Goal: Task Accomplishment & Management: Manage account settings

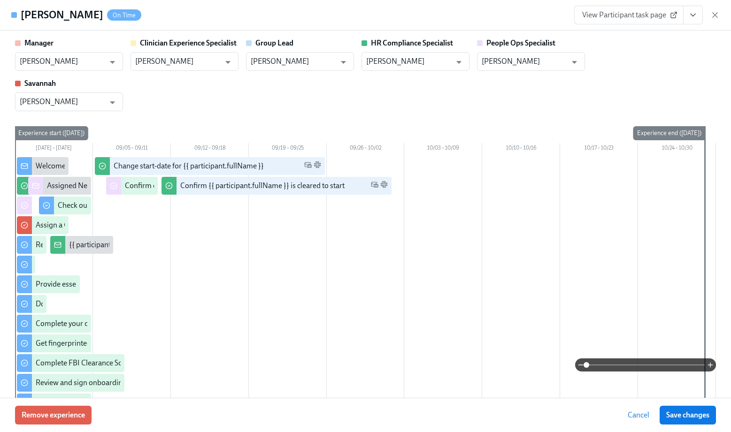
scroll to position [936, 0]
click at [718, 14] on icon "button" at bounding box center [714, 14] width 9 height 9
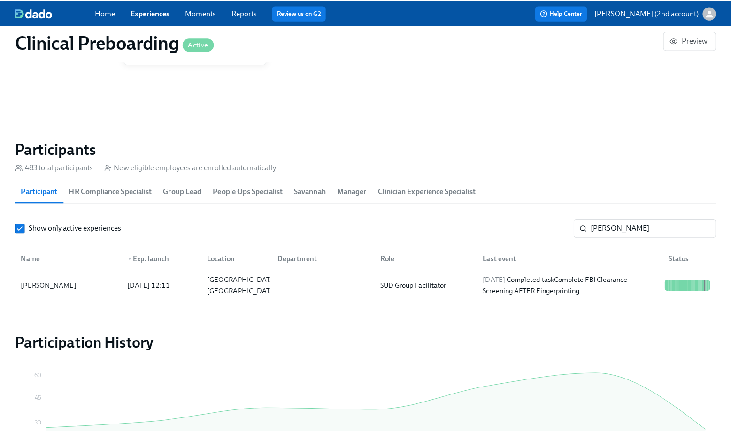
scroll to position [0, 12045]
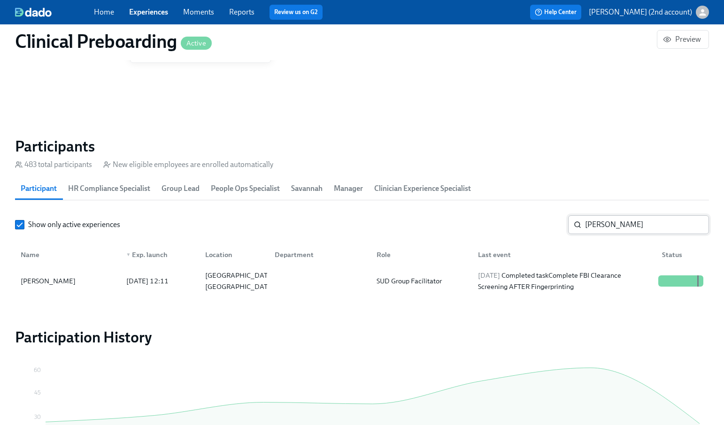
click at [634, 228] on input "Tiara Honesty-Moore" at bounding box center [647, 224] width 124 height 19
paste input "Alexis Kaczmarowski"
click at [648, 282] on div "2025/09/09 Received reminder for Provide essential professional documentation" at bounding box center [564, 281] width 180 height 23
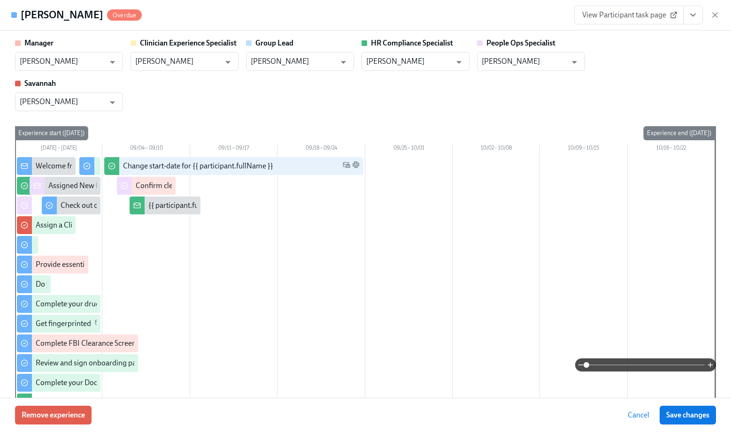
click at [700, 19] on button "View task page" at bounding box center [693, 15] width 20 height 19
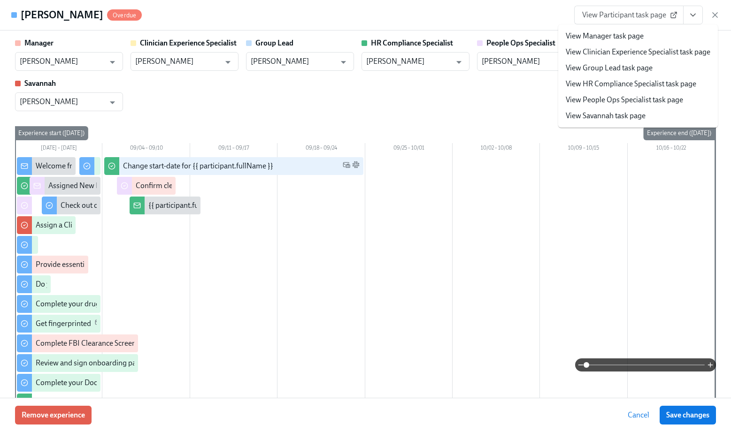
click at [653, 95] on link "View People Ops Specialist task page" at bounding box center [623, 100] width 117 height 10
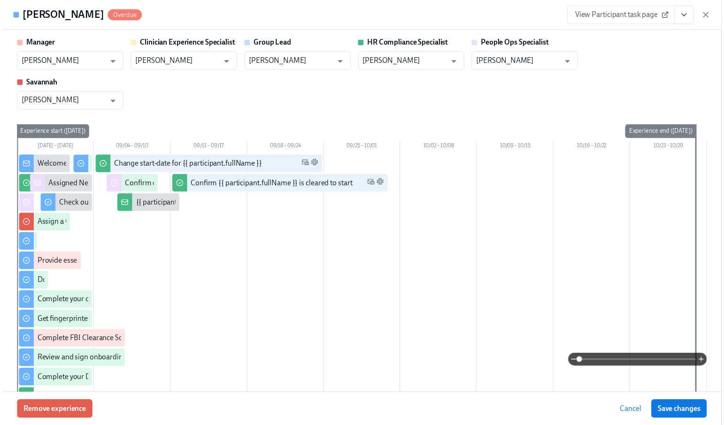
scroll to position [0, 12052]
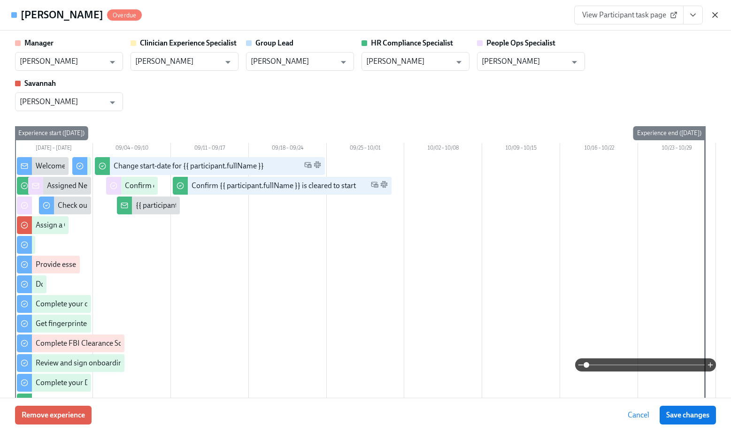
click at [716, 15] on icon "button" at bounding box center [714, 14] width 9 height 9
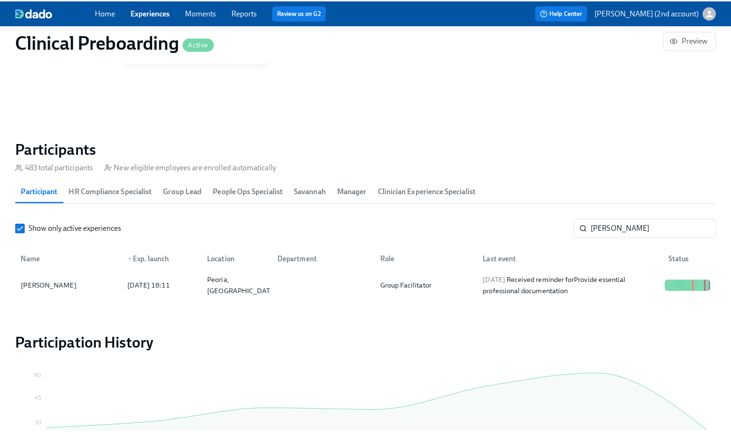
scroll to position [0, 12045]
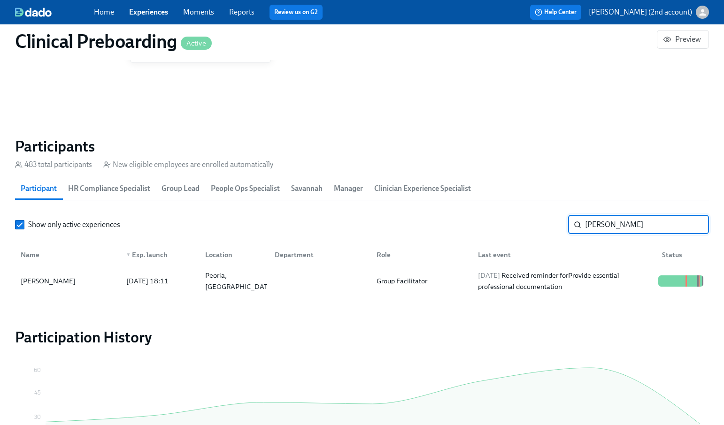
click at [613, 223] on input "Alexis Kaczmarowski" at bounding box center [647, 224] width 124 height 19
paste input "Patricia Hammet"
click at [612, 271] on div "Patricia Hammet 2025/08/12 15:11 Denver, CO Psychiatric Mental Health Nurse Pra…" at bounding box center [362, 281] width 694 height 26
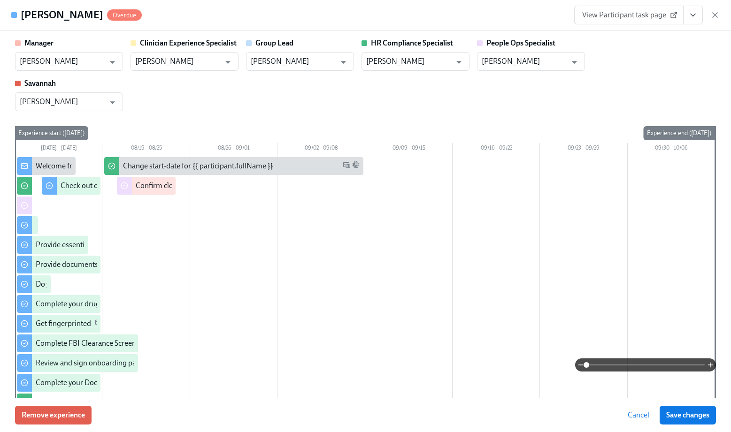
click at [691, 12] on icon "View task page" at bounding box center [692, 14] width 9 height 9
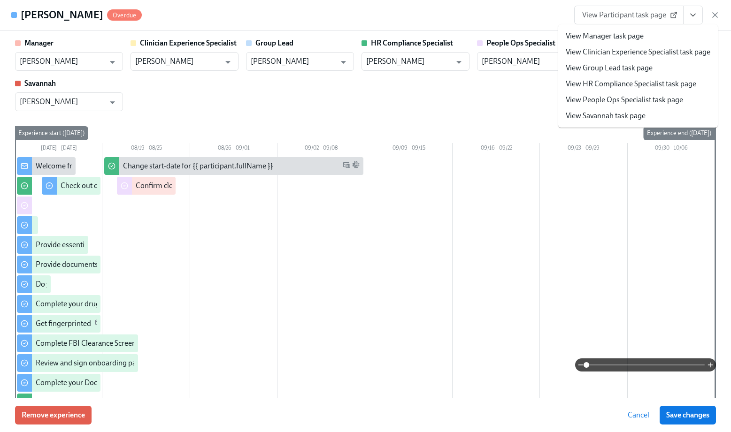
click at [650, 99] on link "View People Ops Specialist task page" at bounding box center [623, 100] width 117 height 10
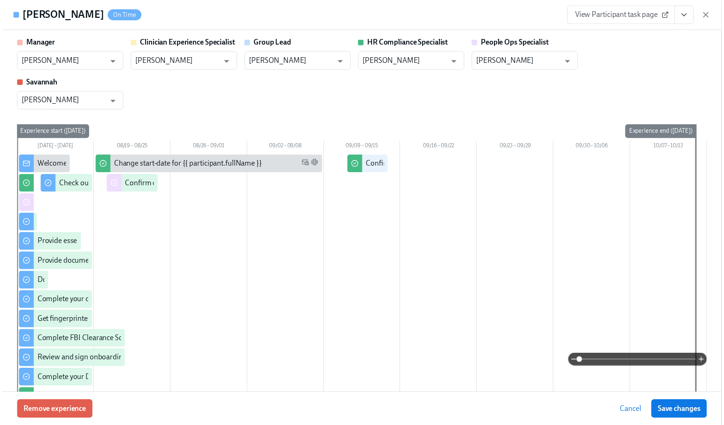
scroll to position [0, 12052]
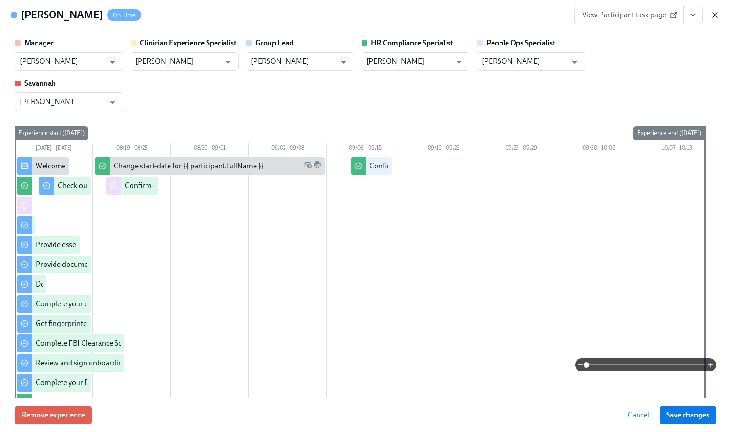
click at [716, 18] on icon "button" at bounding box center [714, 14] width 9 height 9
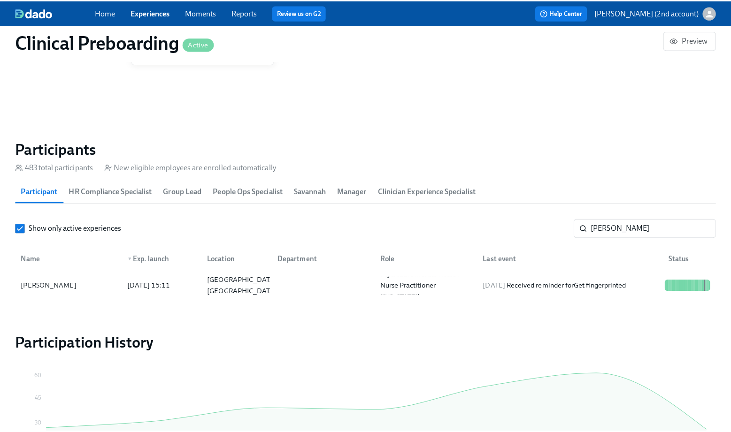
scroll to position [0, 12052]
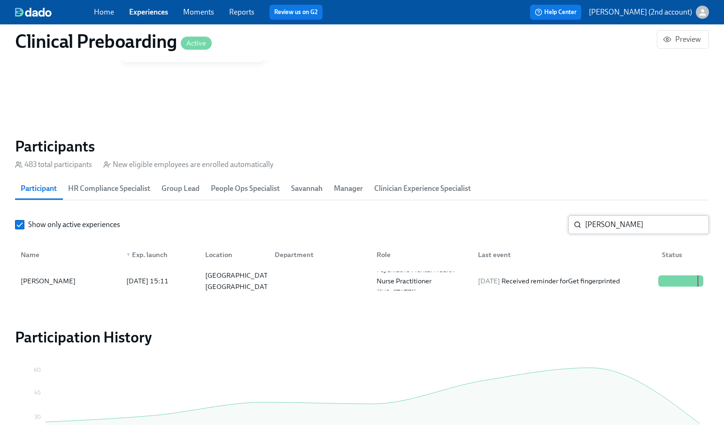
click at [597, 230] on input "Patricia Hammet" at bounding box center [647, 224] width 124 height 19
paste input "Teffaney Daniel"
type input "Teffaney Daniel"
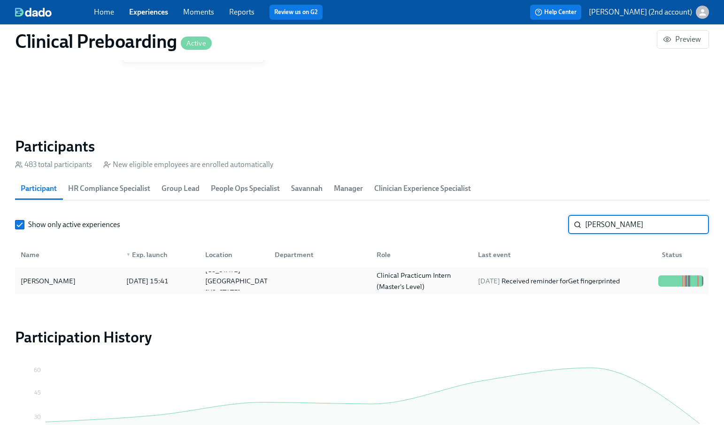
click at [618, 278] on div "2025/09/03 Received reminder for Get fingerprinted" at bounding box center [548, 280] width 149 height 11
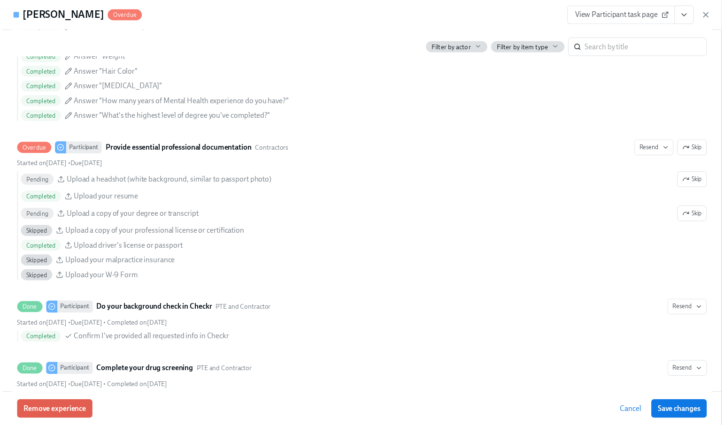
scroll to position [901, 0]
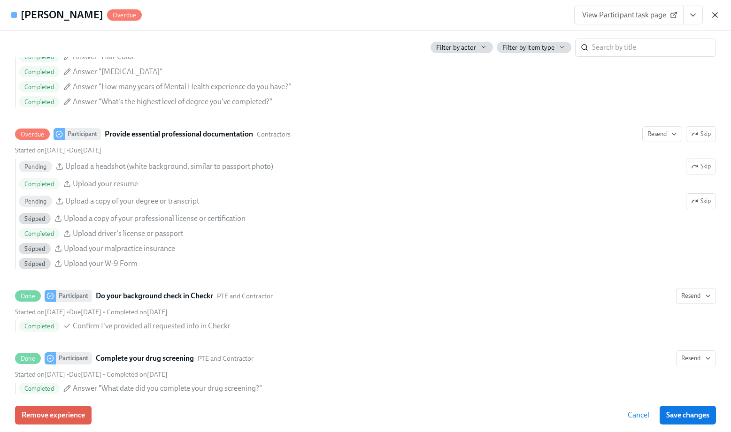
click at [717, 15] on icon "button" at bounding box center [714, 14] width 9 height 9
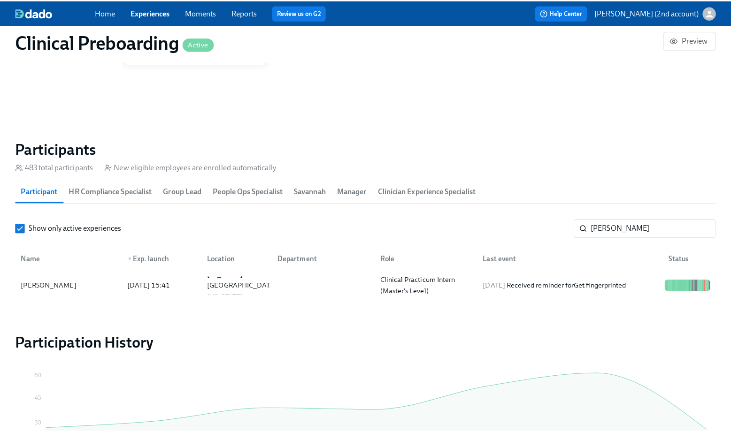
scroll to position [0, 12045]
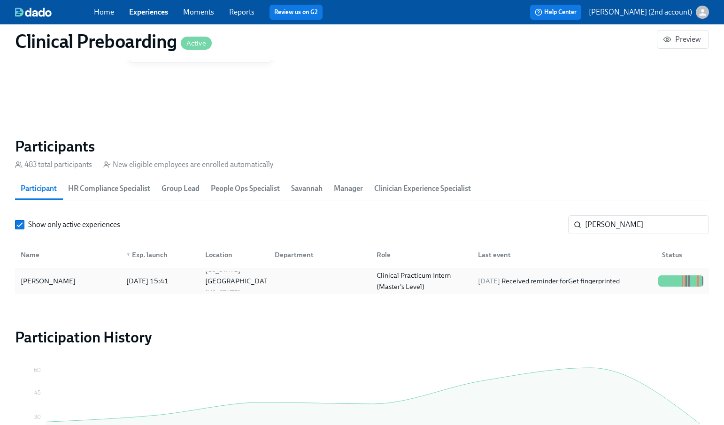
click at [642, 282] on div "2025/09/03 Received reminder for Get fingerprinted" at bounding box center [562, 281] width 184 height 19
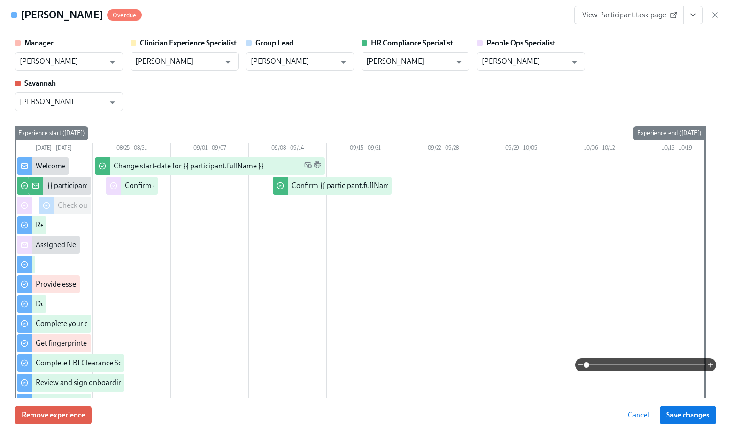
click at [688, 22] on button "View task page" at bounding box center [693, 15] width 20 height 19
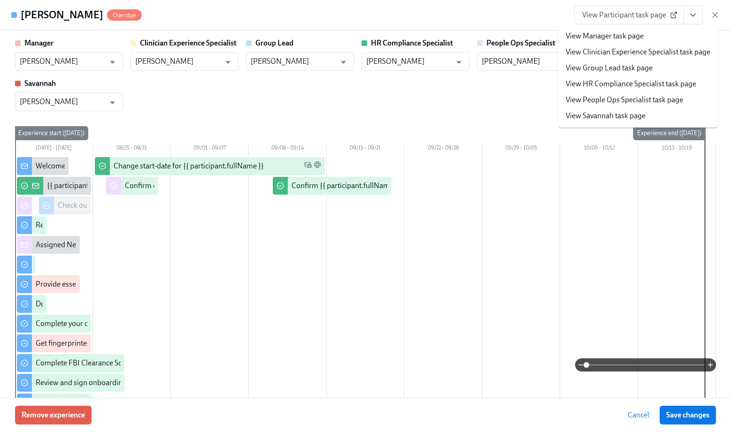
click at [661, 97] on link "View People Ops Specialist task page" at bounding box center [623, 100] width 117 height 10
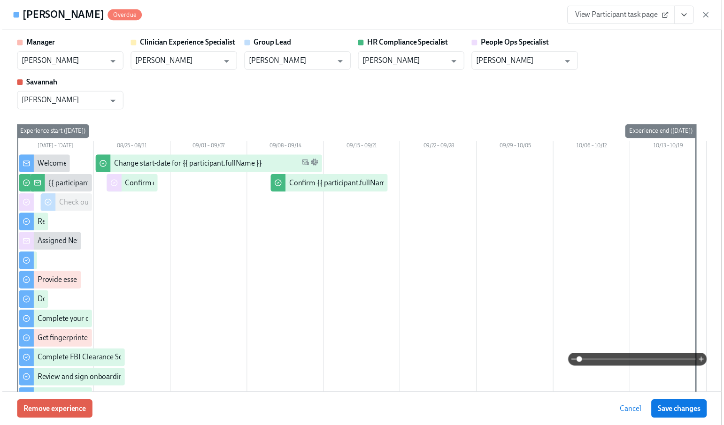
scroll to position [0, 12052]
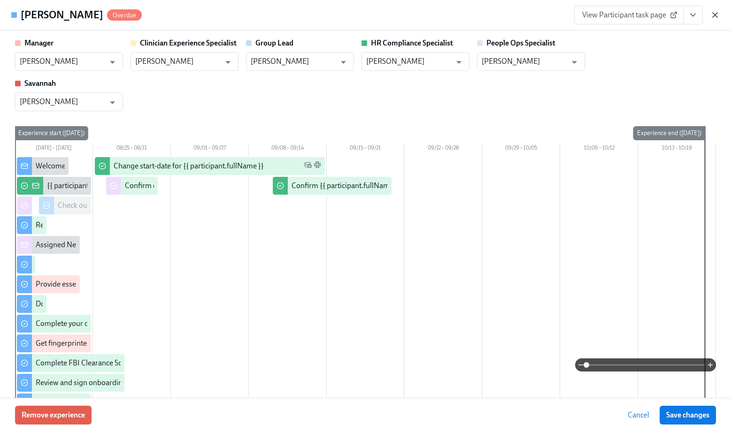
click at [712, 13] on icon "button" at bounding box center [714, 15] width 5 height 5
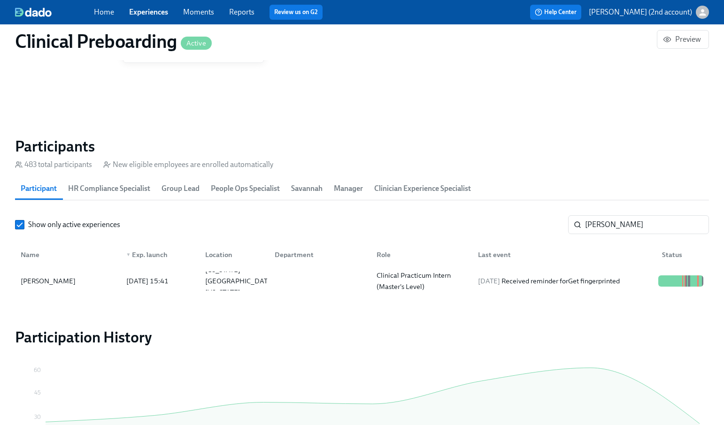
scroll to position [0, 12045]
click at [160, 10] on link "Experiences" at bounding box center [148, 12] width 39 height 9
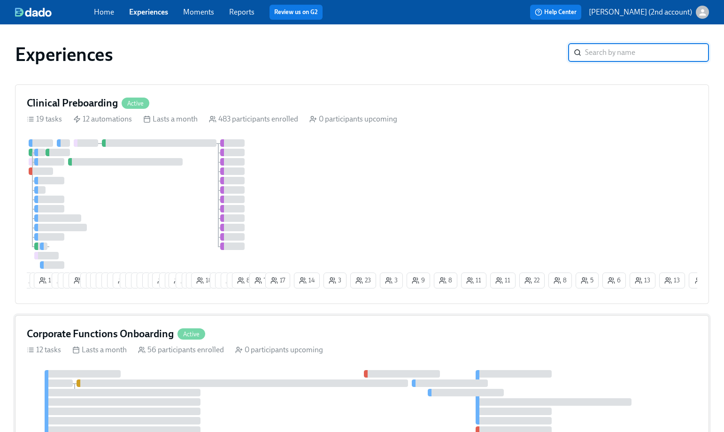
click at [177, 335] on div "Corporate Functions Onboarding Active" at bounding box center [116, 334] width 178 height 14
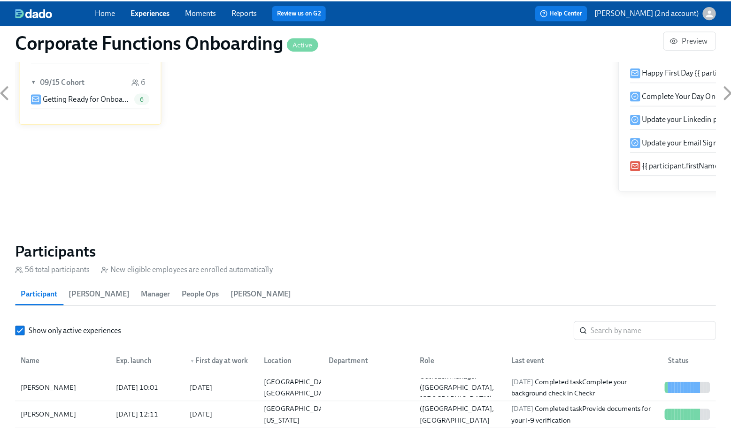
scroll to position [763, 0]
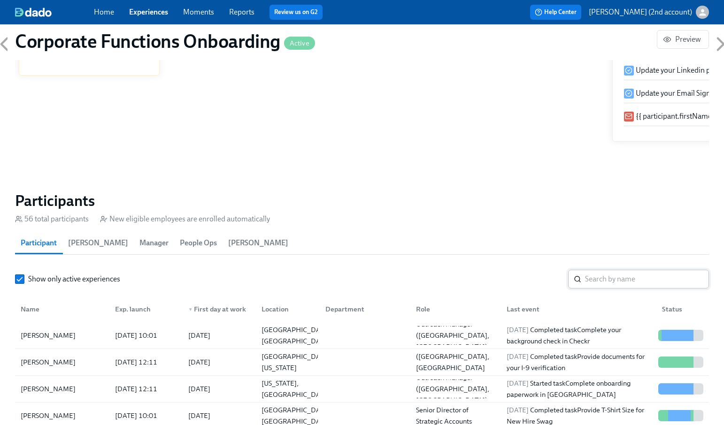
click at [616, 280] on input "search" at bounding box center [647, 279] width 124 height 19
paste input "Zahra Chithiwala"
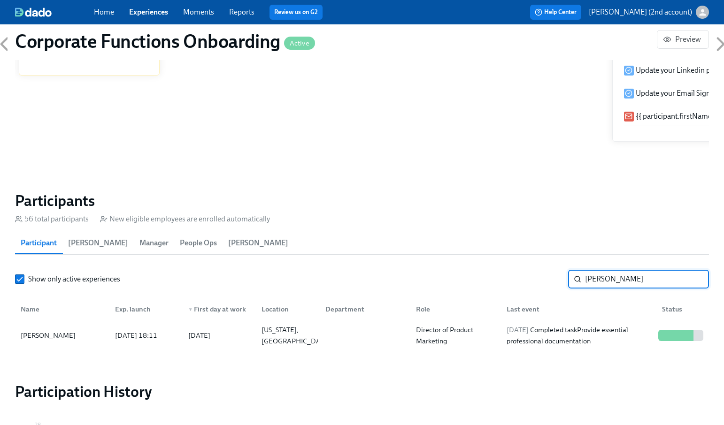
type input "Zahra Chithiwala"
click at [618, 340] on div "2025/08/28 Completed task Provide essential professional documentation" at bounding box center [579, 335] width 152 height 23
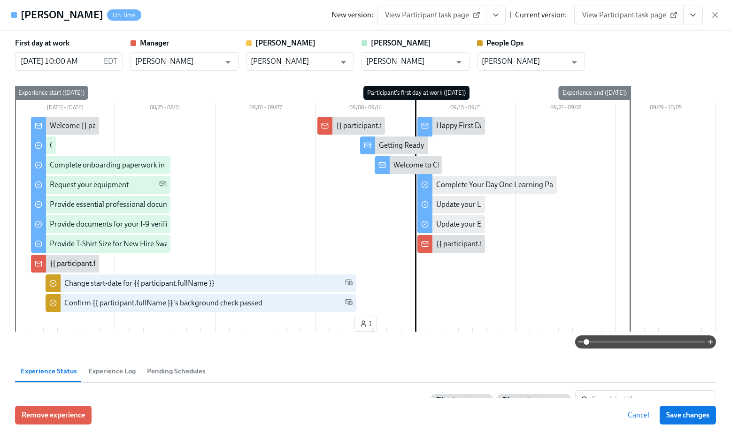
click at [695, 17] on icon "View task page" at bounding box center [692, 14] width 9 height 9
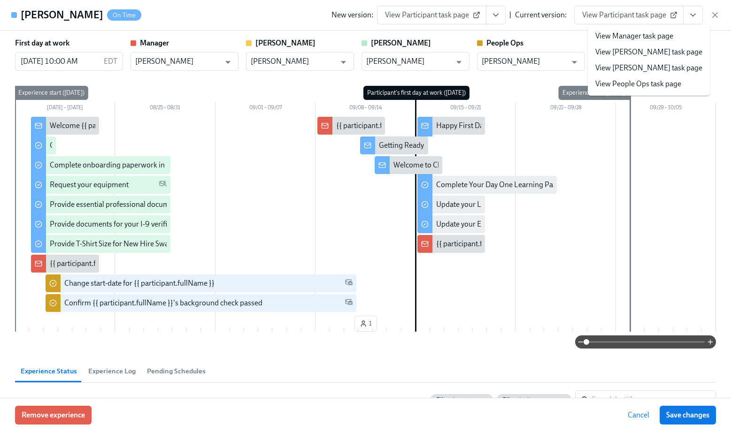
click at [660, 81] on link "View People Ops task page" at bounding box center [638, 84] width 86 height 10
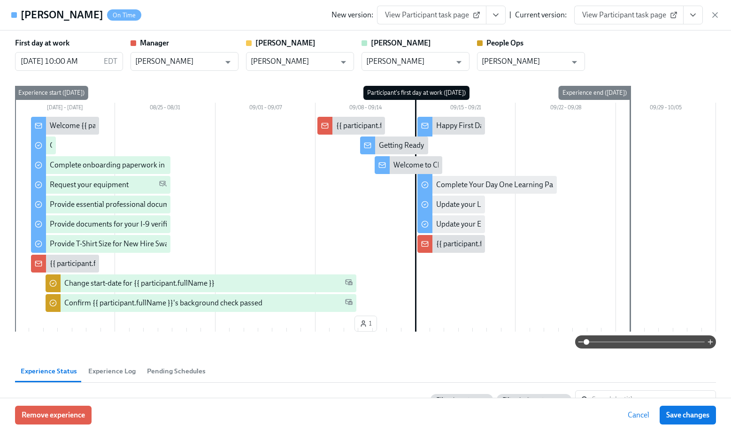
scroll to position [0, 4637]
click at [693, 17] on icon "View task page" at bounding box center [692, 14] width 9 height 9
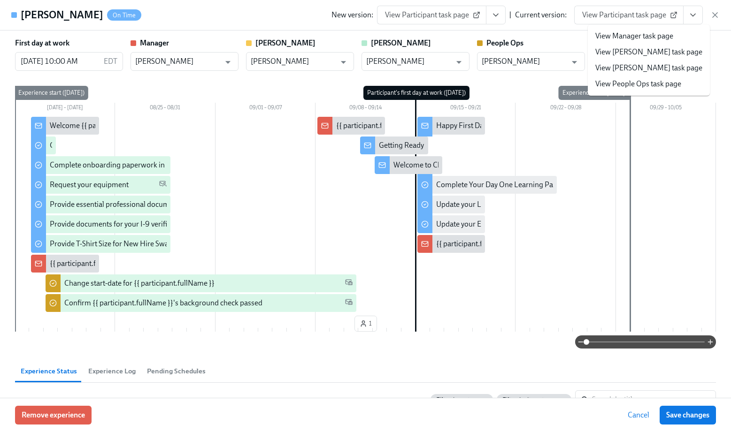
click at [633, 81] on link "View People Ops task page" at bounding box center [638, 84] width 86 height 10
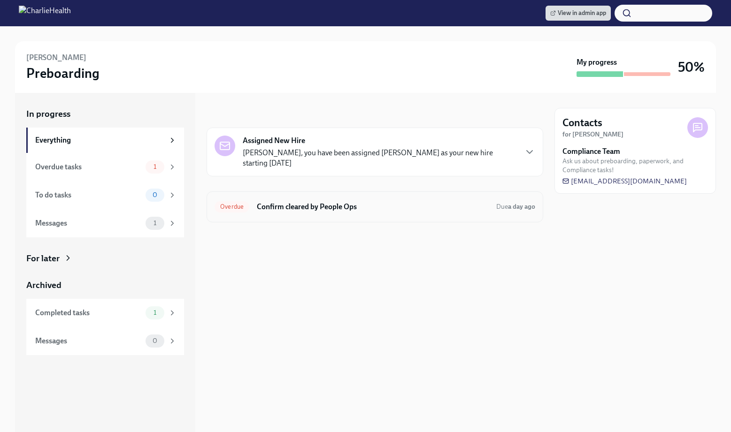
click at [302, 213] on div "Overdue Confirm cleared by People Ops Due a day ago" at bounding box center [374, 206] width 321 height 15
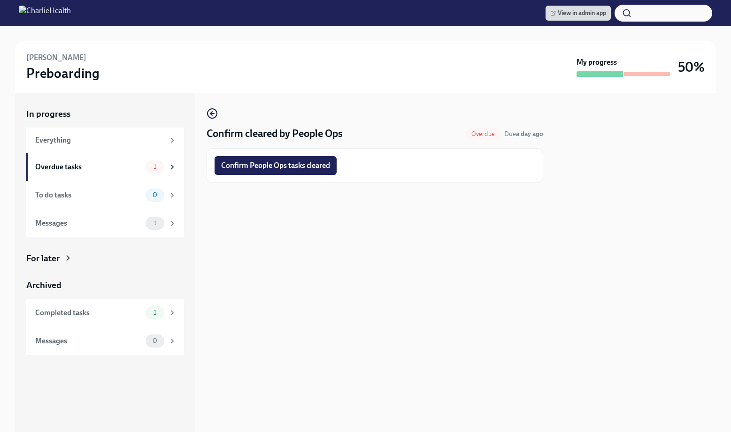
click at [276, 161] on span "Confirm People Ops tasks cleared" at bounding box center [275, 165] width 109 height 9
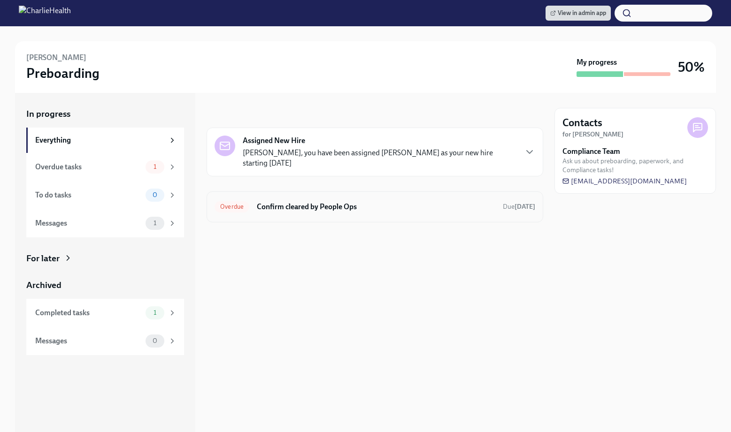
click at [405, 211] on h6 "Confirm cleared by People Ops" at bounding box center [376, 207] width 238 height 10
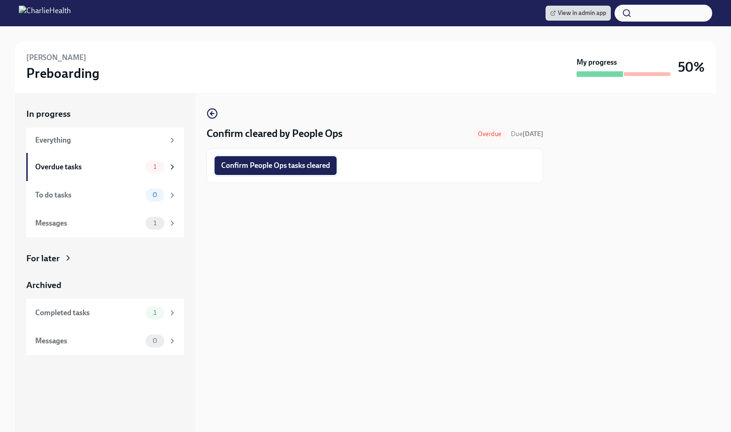
click at [284, 157] on button "Confirm People Ops tasks cleared" at bounding box center [275, 165] width 122 height 19
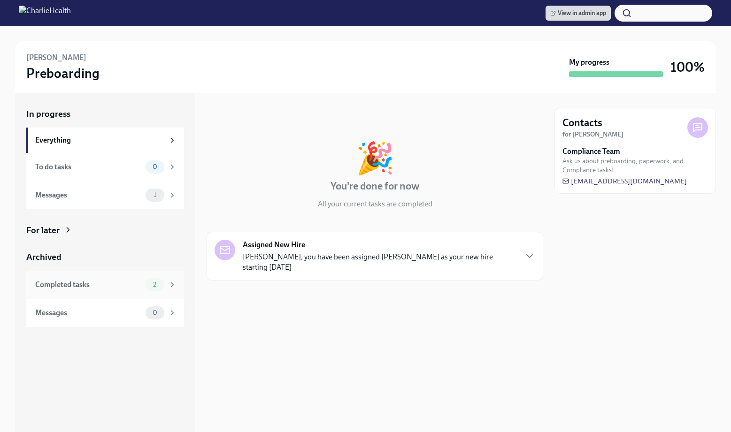
click at [167, 280] on div "2" at bounding box center [160, 284] width 31 height 13
